Goal: Information Seeking & Learning: Learn about a topic

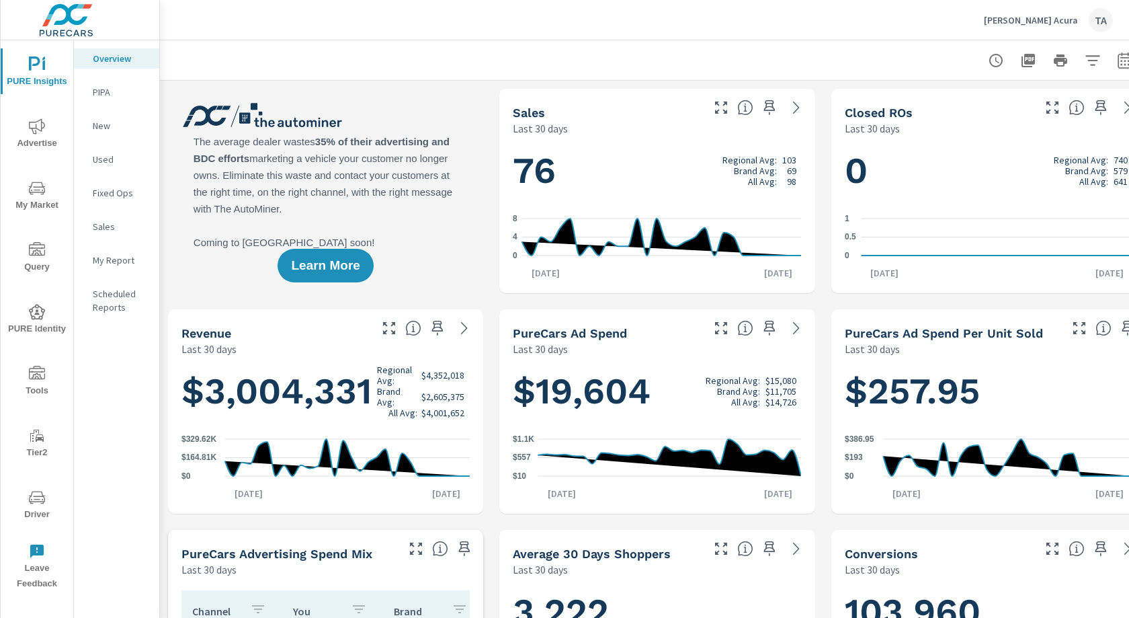
click at [42, 138] on span "Advertise" at bounding box center [37, 134] width 65 height 33
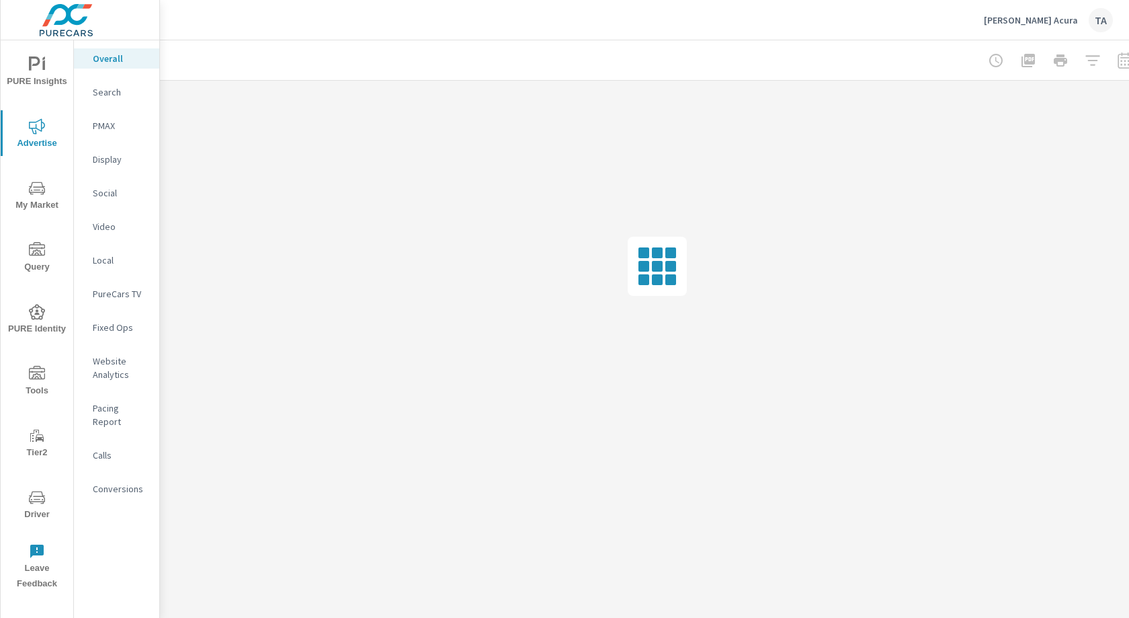
click at [124, 372] on p "Website Analytics" at bounding box center [121, 367] width 56 height 27
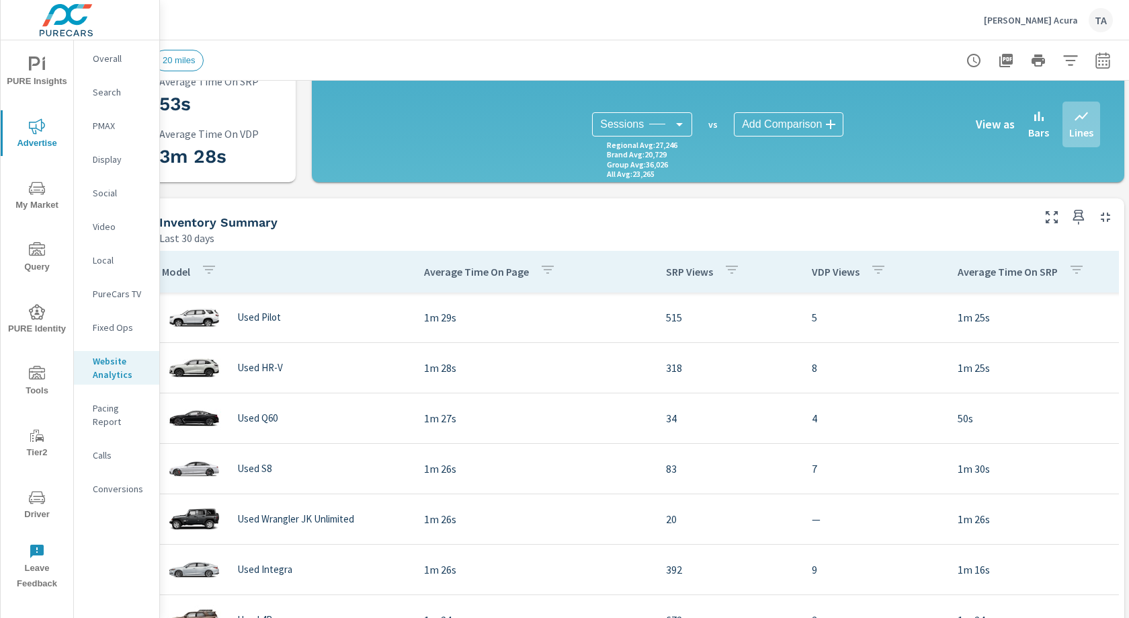
scroll to position [331, 0]
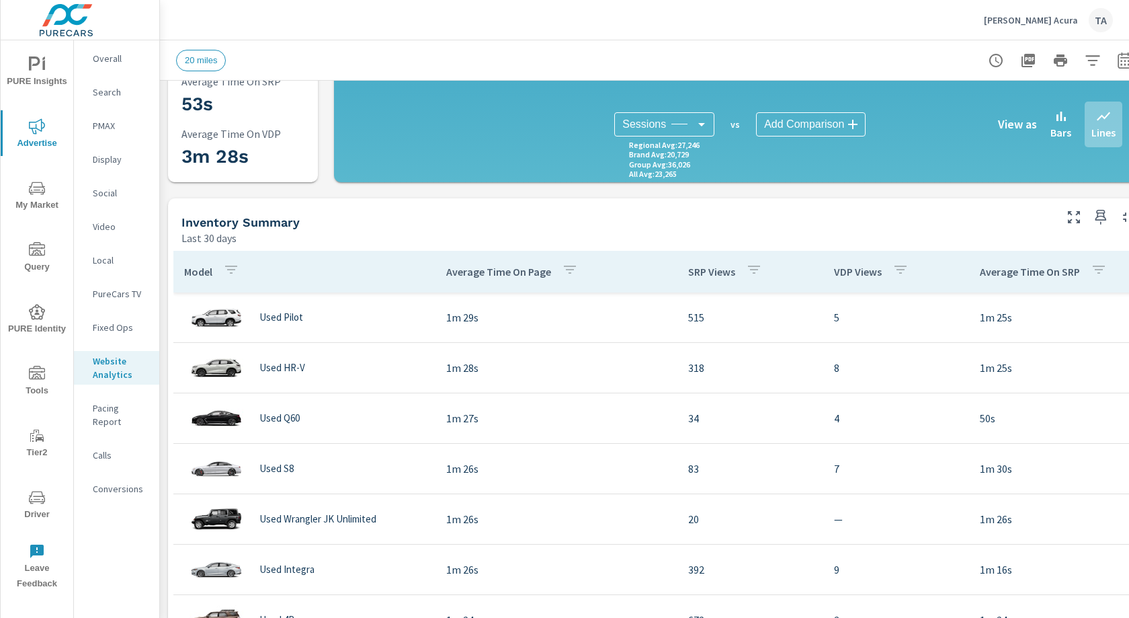
click at [48, 70] on span "PURE Insights" at bounding box center [37, 72] width 65 height 33
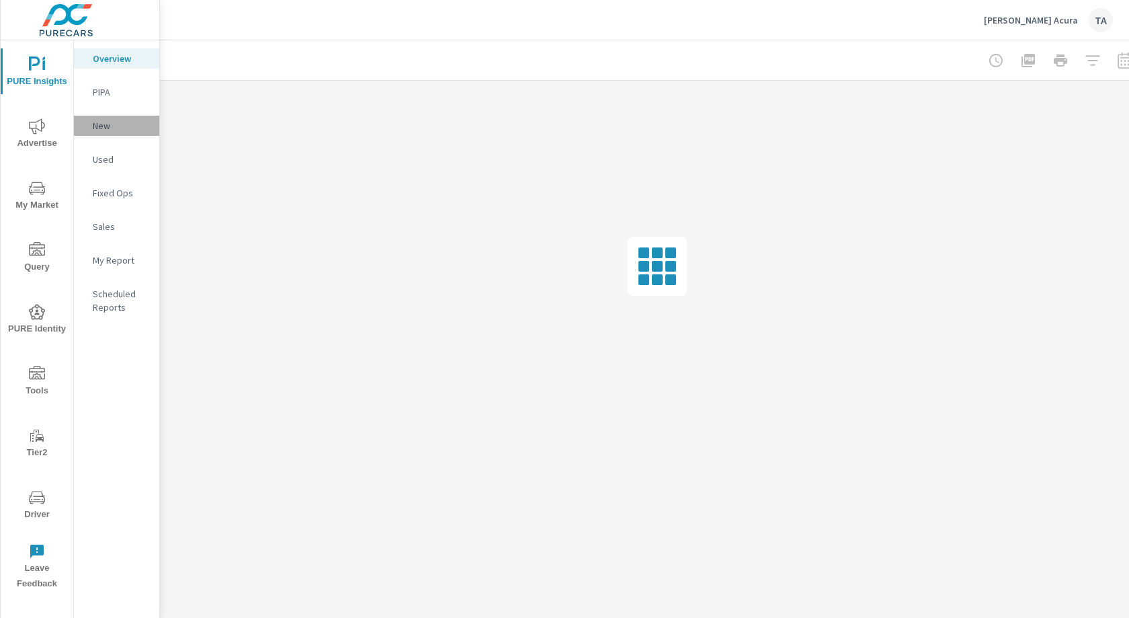
click at [104, 123] on p "New" at bounding box center [121, 125] width 56 height 13
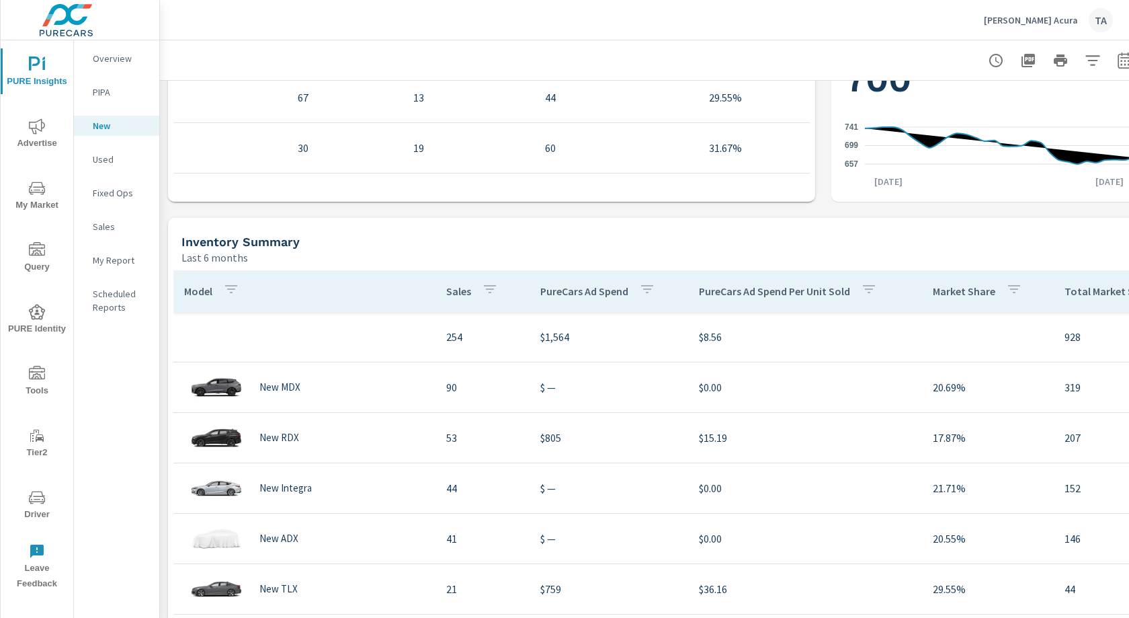
scroll to position [721, 0]
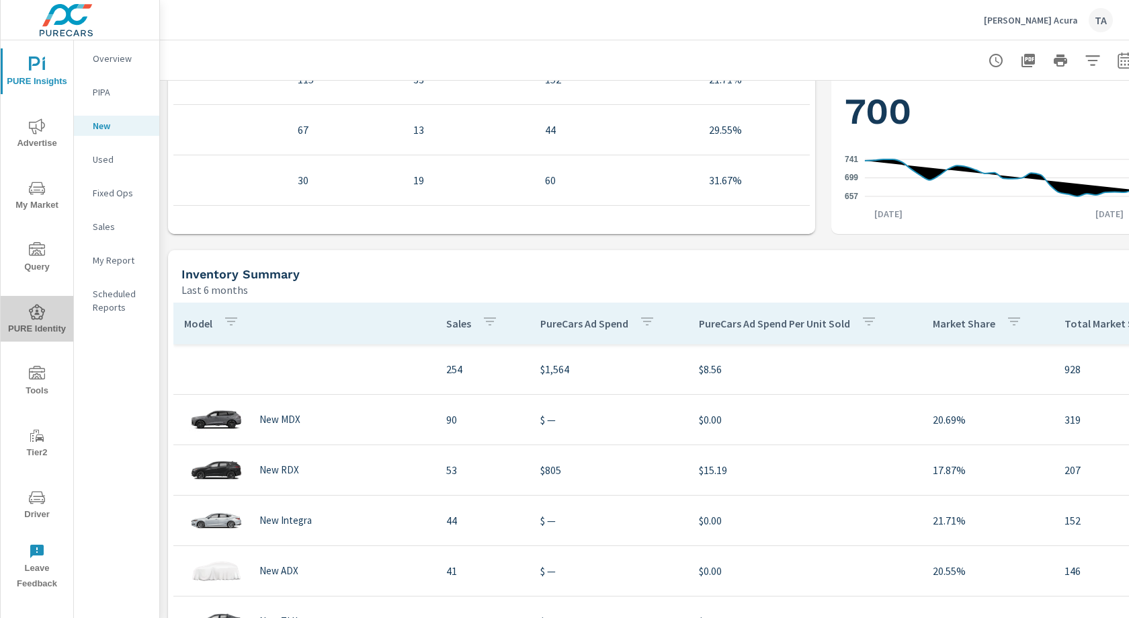
click at [38, 323] on span "PURE Identity" at bounding box center [37, 320] width 65 height 33
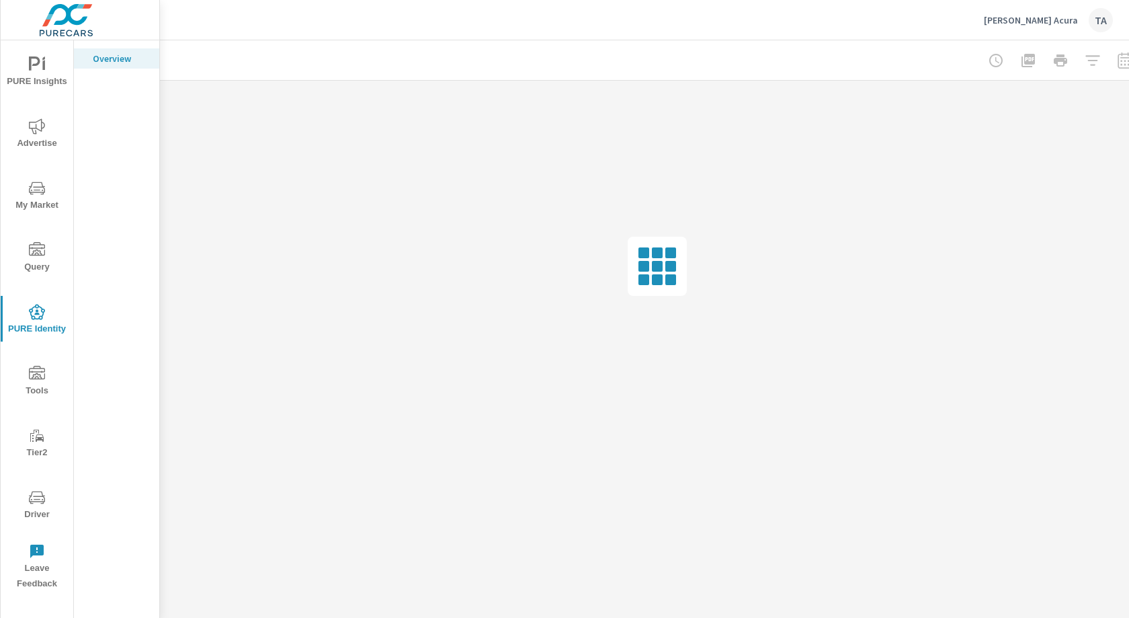
click at [32, 118] on icon "nav menu" at bounding box center [37, 126] width 16 height 16
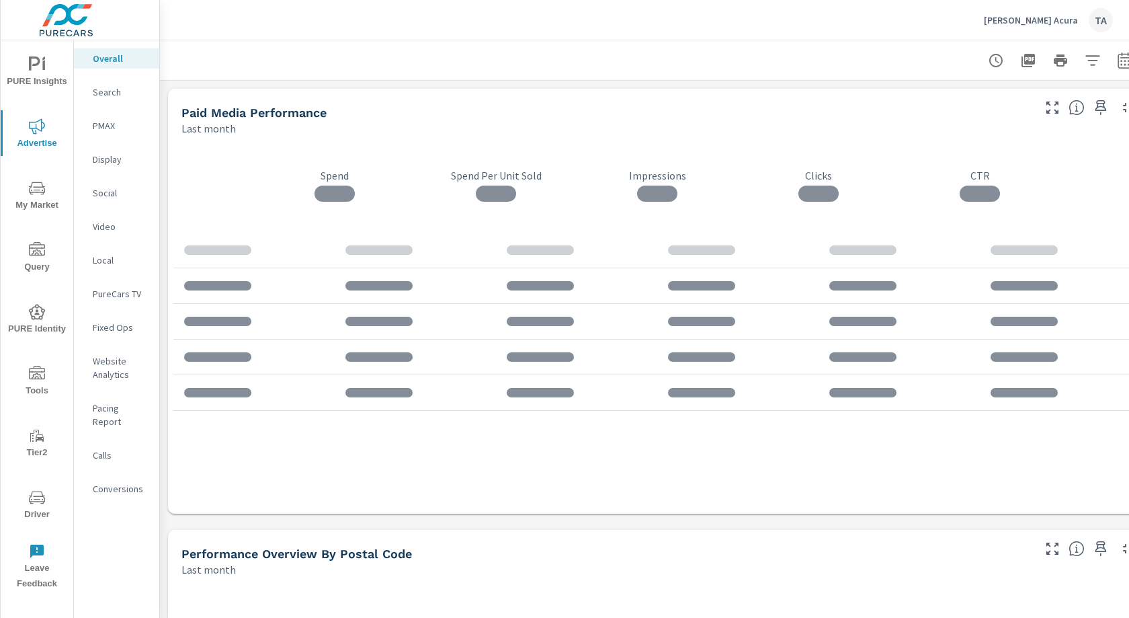
click at [44, 203] on span "My Market" at bounding box center [37, 196] width 65 height 33
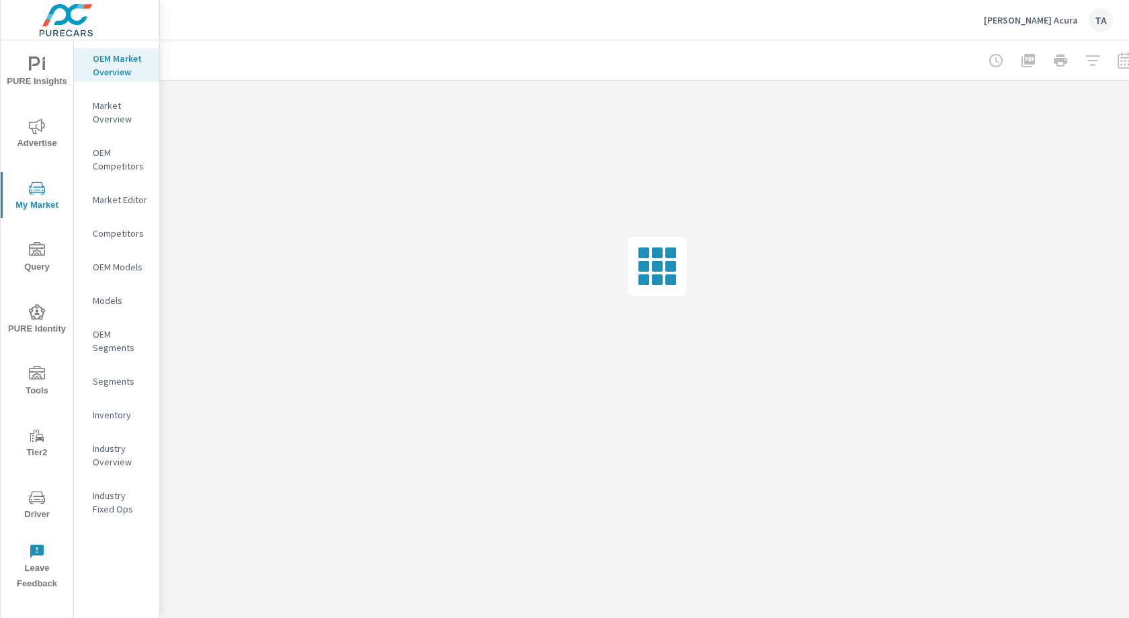
click at [114, 416] on p "Inventory" at bounding box center [121, 414] width 56 height 13
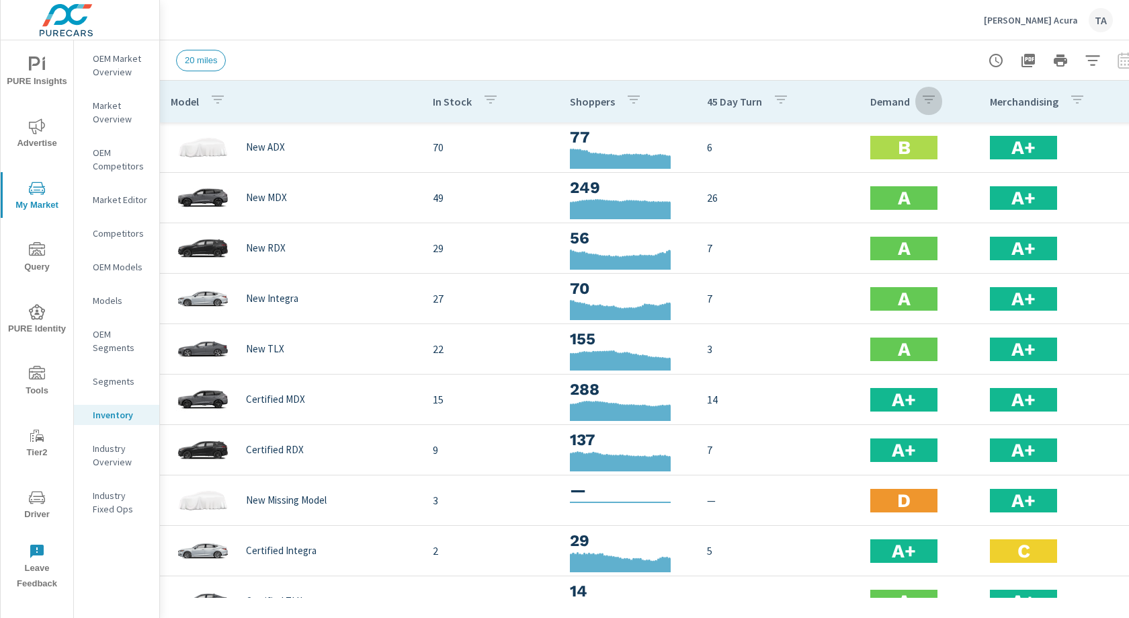
click at [846, 100] on icon "button" at bounding box center [929, 99] width 12 height 8
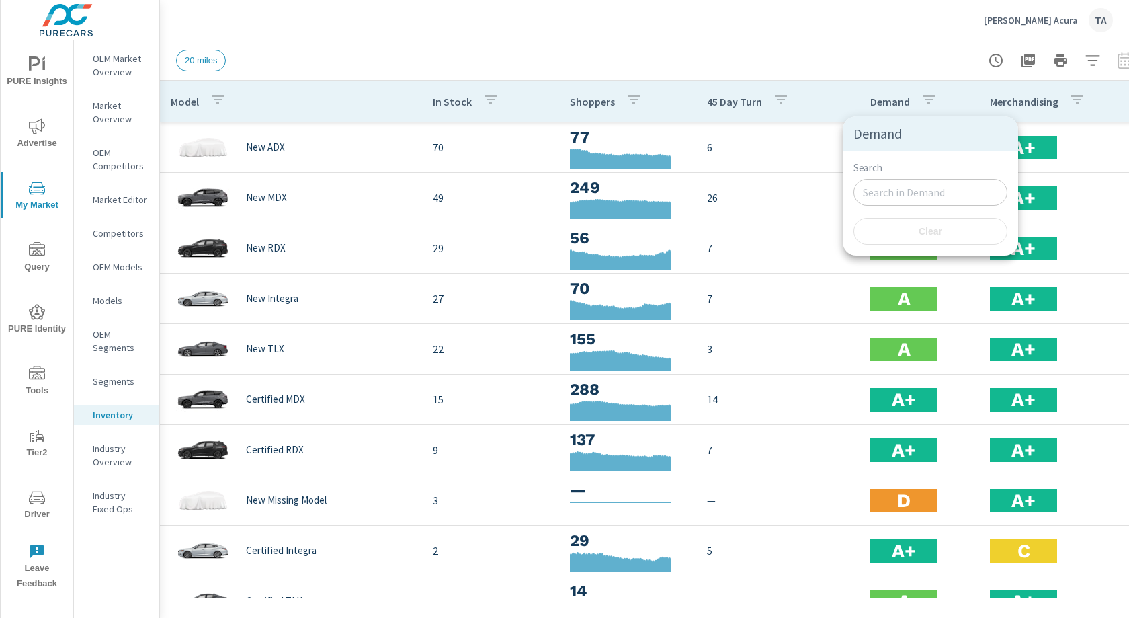
click at [760, 84] on div at bounding box center [564, 309] width 1129 height 618
